Goal: Task Accomplishment & Management: Manage account settings

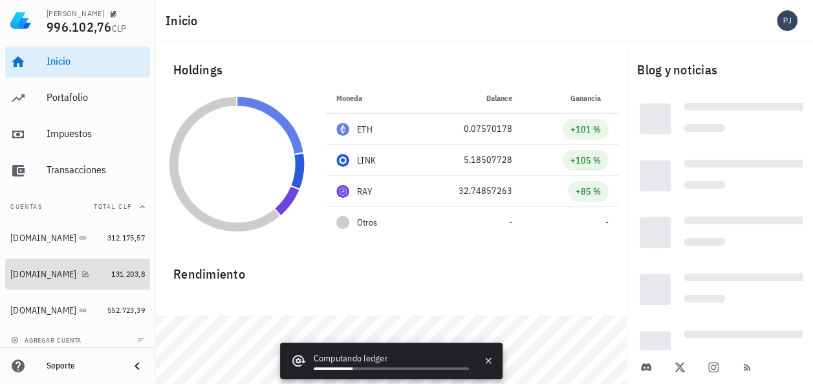
click at [22, 275] on div "[DOMAIN_NAME]" at bounding box center [43, 274] width 66 height 11
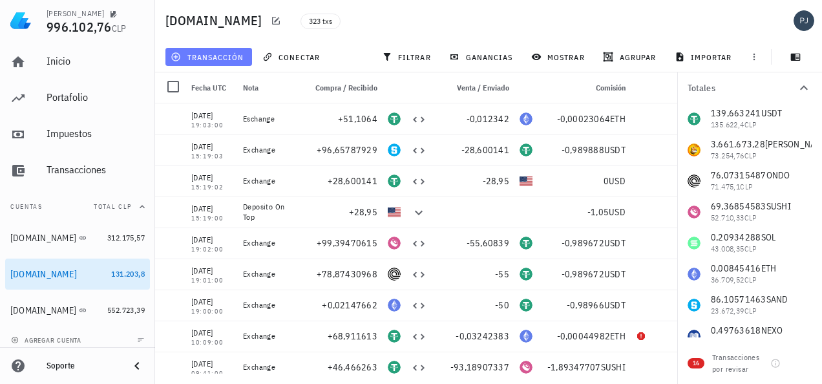
click at [231, 55] on span "transacción" at bounding box center [208, 57] width 70 height 10
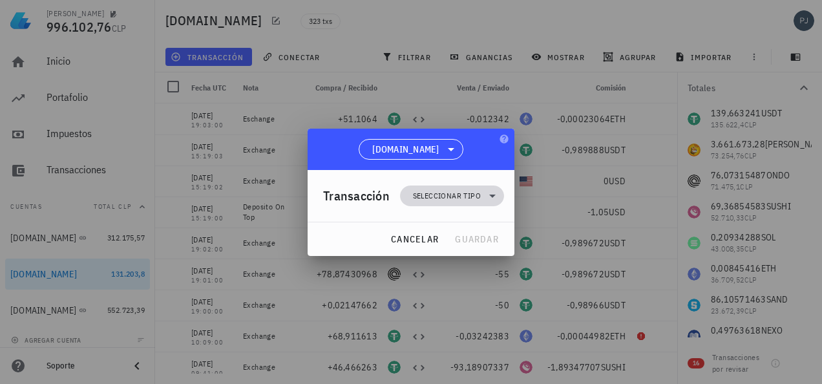
click at [464, 197] on span "Seleccionar tipo" at bounding box center [447, 195] width 68 height 13
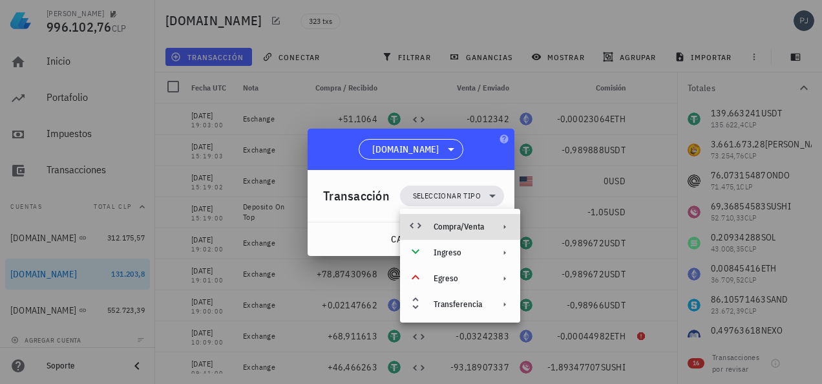
click at [469, 226] on div "Compra/Venta" at bounding box center [459, 227] width 50 height 10
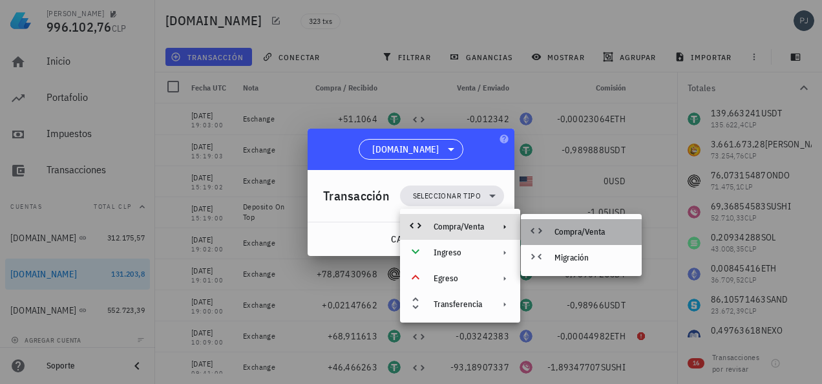
click at [573, 229] on div "Compra/Venta" at bounding box center [593, 232] width 77 height 10
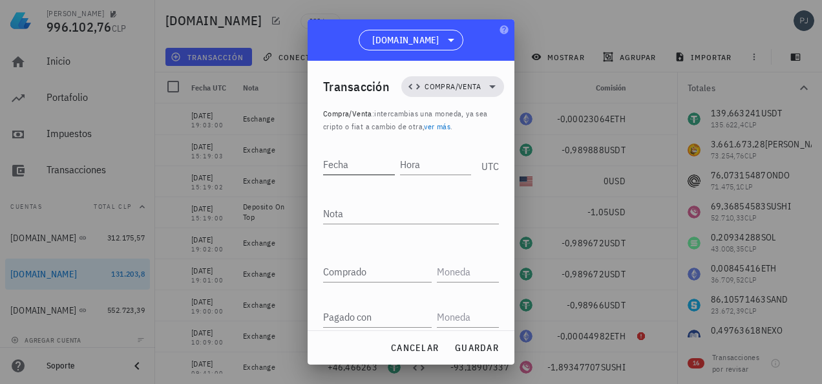
click at [350, 164] on input "Fecha" at bounding box center [359, 164] width 72 height 21
type input "2025-09-02"
click at [415, 155] on input "Hora" at bounding box center [436, 164] width 69 height 21
type input "09:39:00"
drag, startPoint x: 442, startPoint y: 128, endPoint x: 335, endPoint y: 209, distance: 134.7
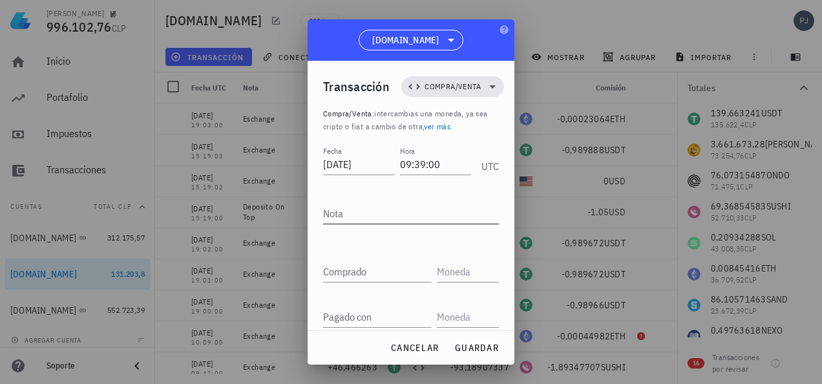
click at [336, 209] on div "Nota" at bounding box center [411, 213] width 176 height 21
type textarea "Exchange"
click at [350, 266] on div "Comprado" at bounding box center [377, 271] width 109 height 21
click at [441, 269] on input "text" at bounding box center [466, 271] width 59 height 21
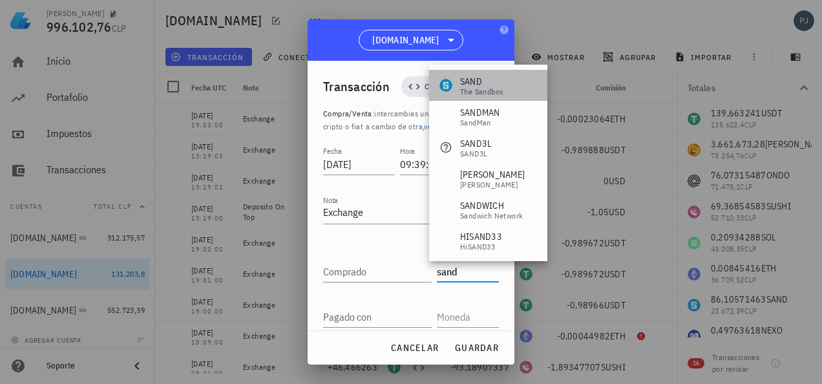
click at [485, 85] on div "SAND" at bounding box center [481, 81] width 43 height 13
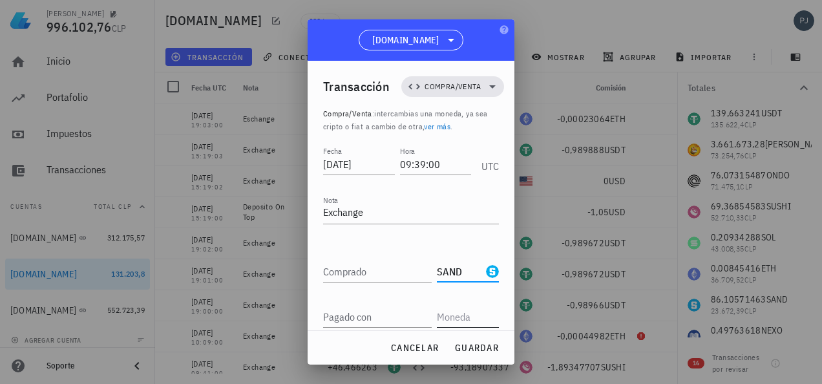
type input "SAND"
click at [445, 314] on input "text" at bounding box center [466, 316] width 59 height 21
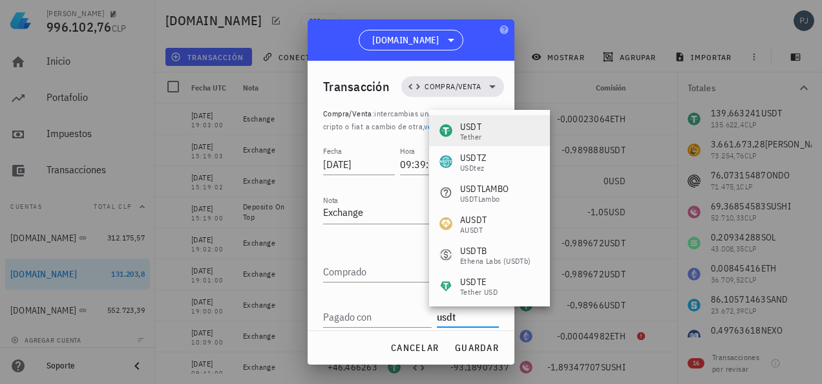
click at [476, 128] on div "USDT" at bounding box center [470, 126] width 21 height 13
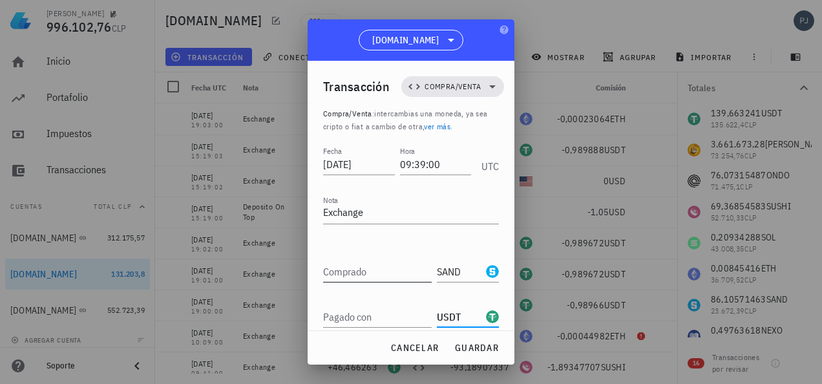
type input "USDT"
click at [372, 271] on input "Comprado" at bounding box center [377, 271] width 109 height 21
type input "4"
type input "46,34693812"
click at [372, 317] on input "Pagado con" at bounding box center [377, 316] width 109 height 21
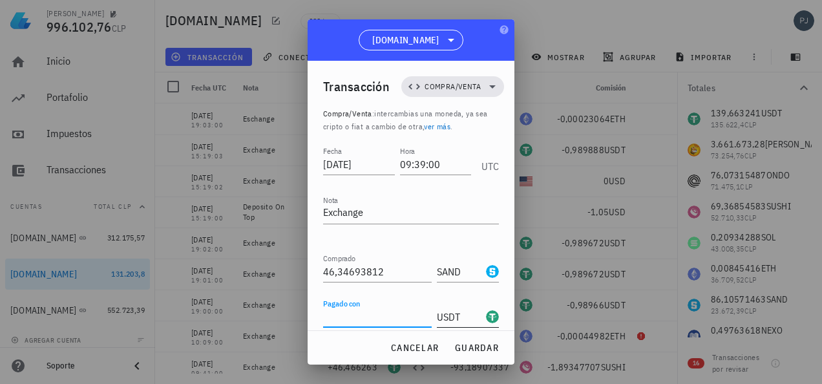
click at [447, 314] on input "USDT" at bounding box center [460, 316] width 47 height 21
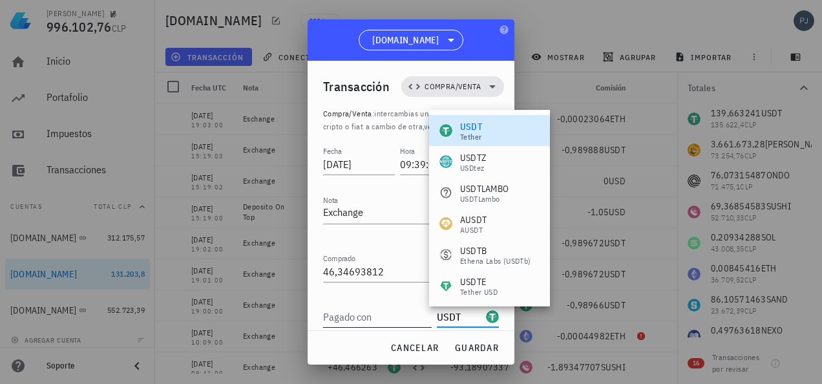
click at [370, 313] on input "Pagado con" at bounding box center [377, 316] width 109 height 21
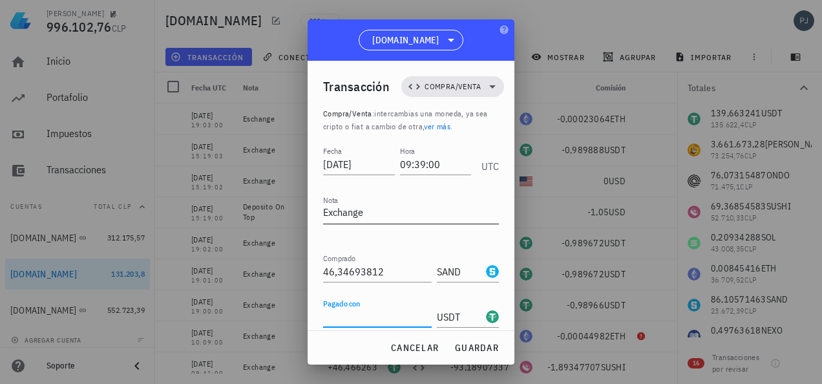
scroll to position [65, 0]
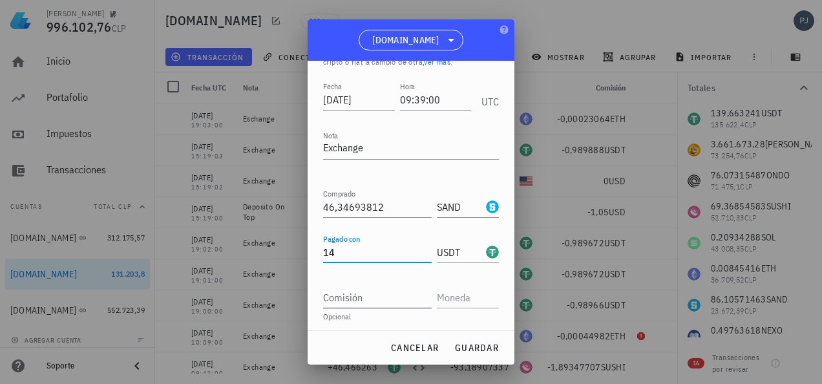
type input "14"
click at [373, 296] on input "Comisión" at bounding box center [377, 297] width 109 height 21
click at [458, 299] on input "text" at bounding box center [466, 297] width 59 height 21
click at [463, 295] on input "text" at bounding box center [466, 297] width 59 height 21
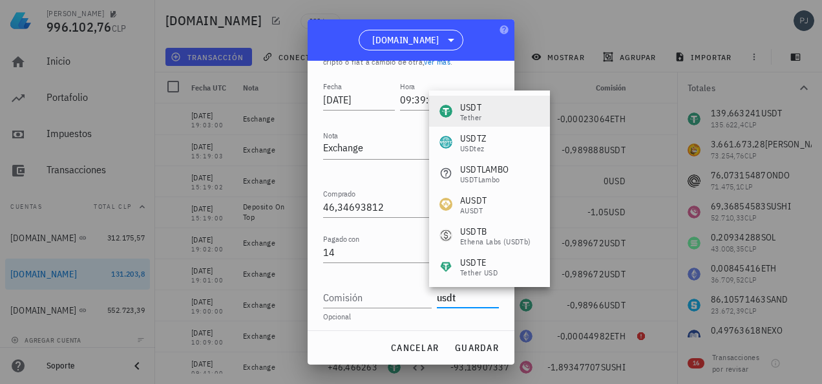
click at [470, 109] on div "USDT" at bounding box center [470, 107] width 21 height 13
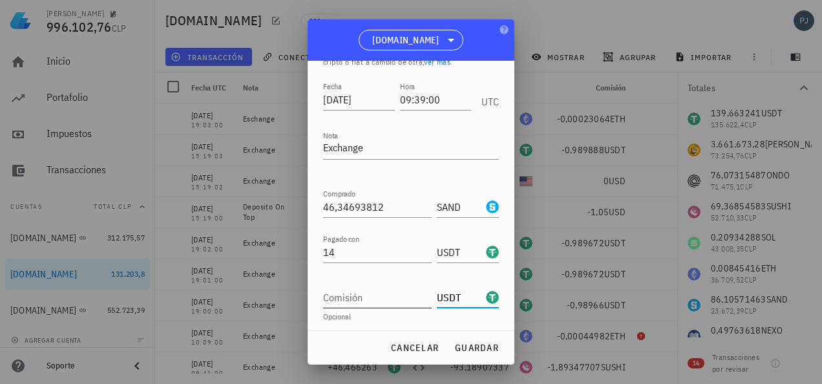
type input "USDT"
click at [373, 301] on input "Comisión" at bounding box center [377, 297] width 109 height 21
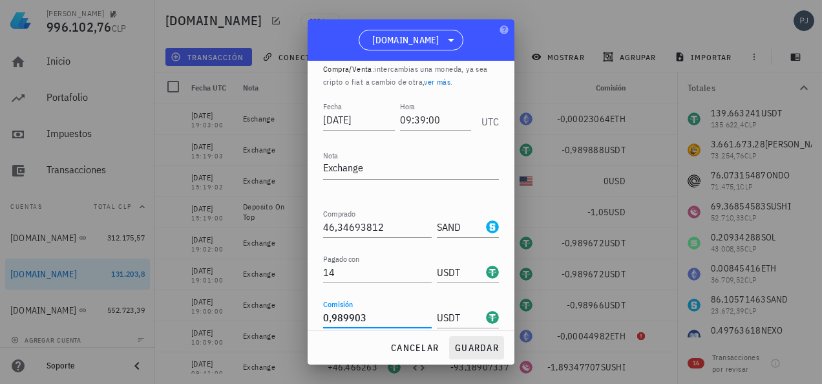
scroll to position [30, 0]
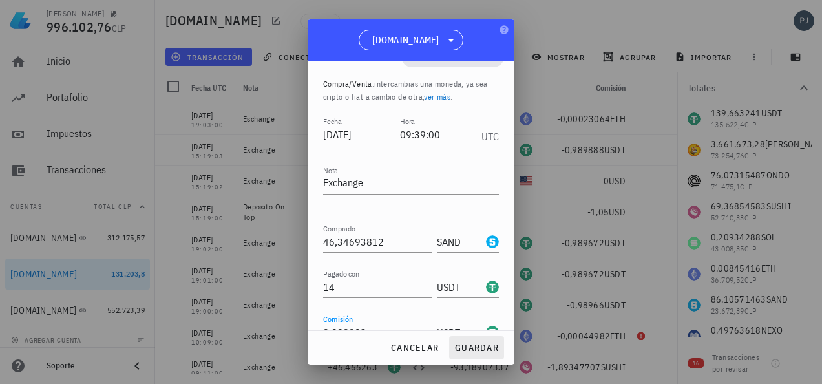
type input "0,989903"
click at [481, 343] on span "guardar" at bounding box center [476, 348] width 45 height 12
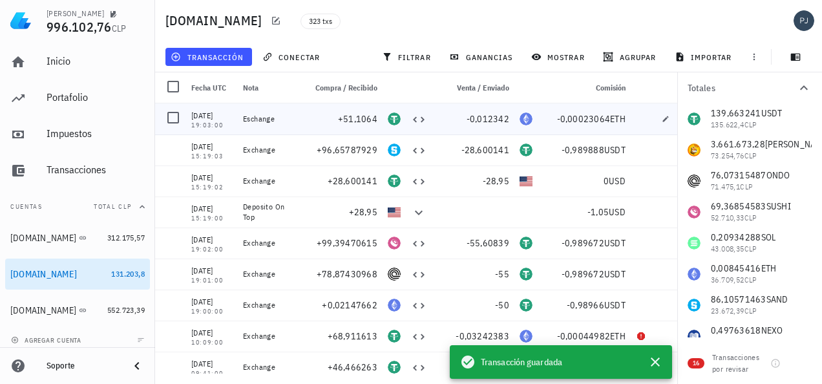
scroll to position [0, 0]
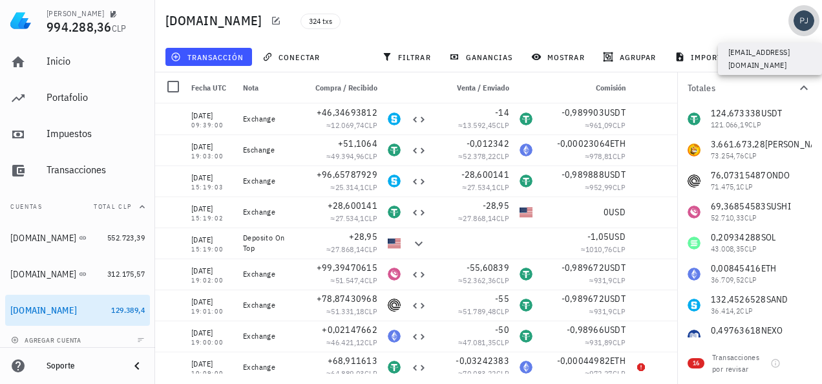
click at [798, 15] on div "avatar" at bounding box center [804, 20] width 21 height 21
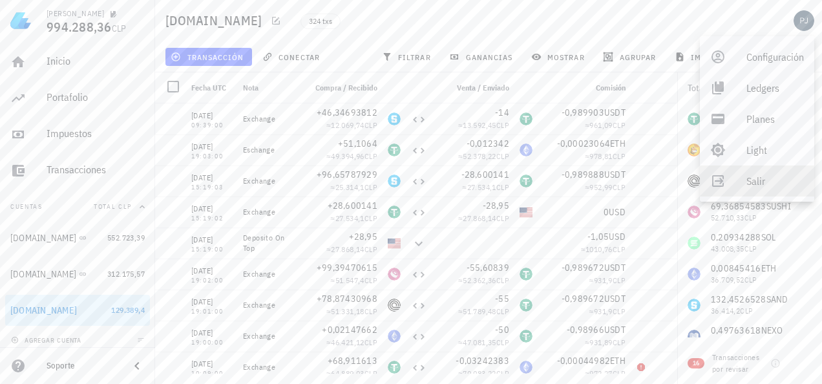
click at [741, 185] on link "Salir" at bounding box center [757, 180] width 114 height 31
